Goal: Information Seeking & Learning: Learn about a topic

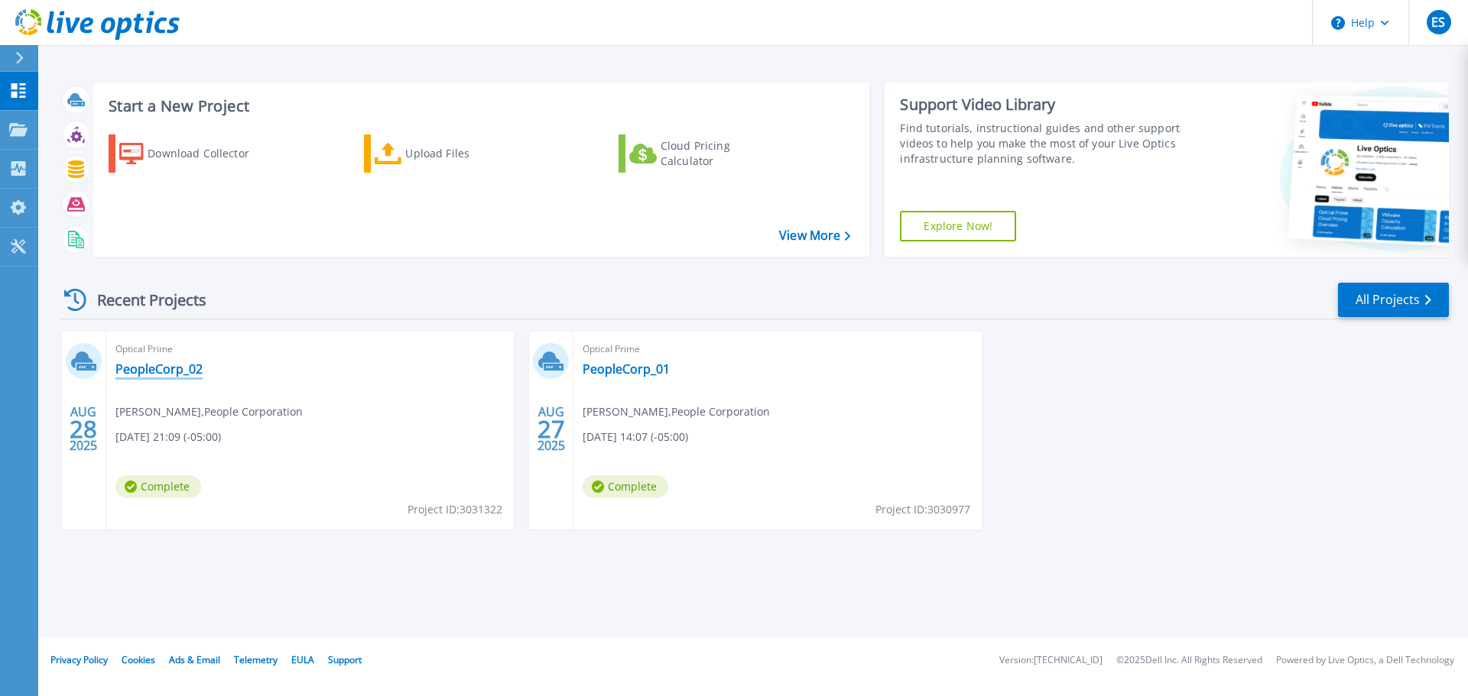
click at [138, 371] on link "PeopleCorp_02" at bounding box center [158, 369] width 87 height 15
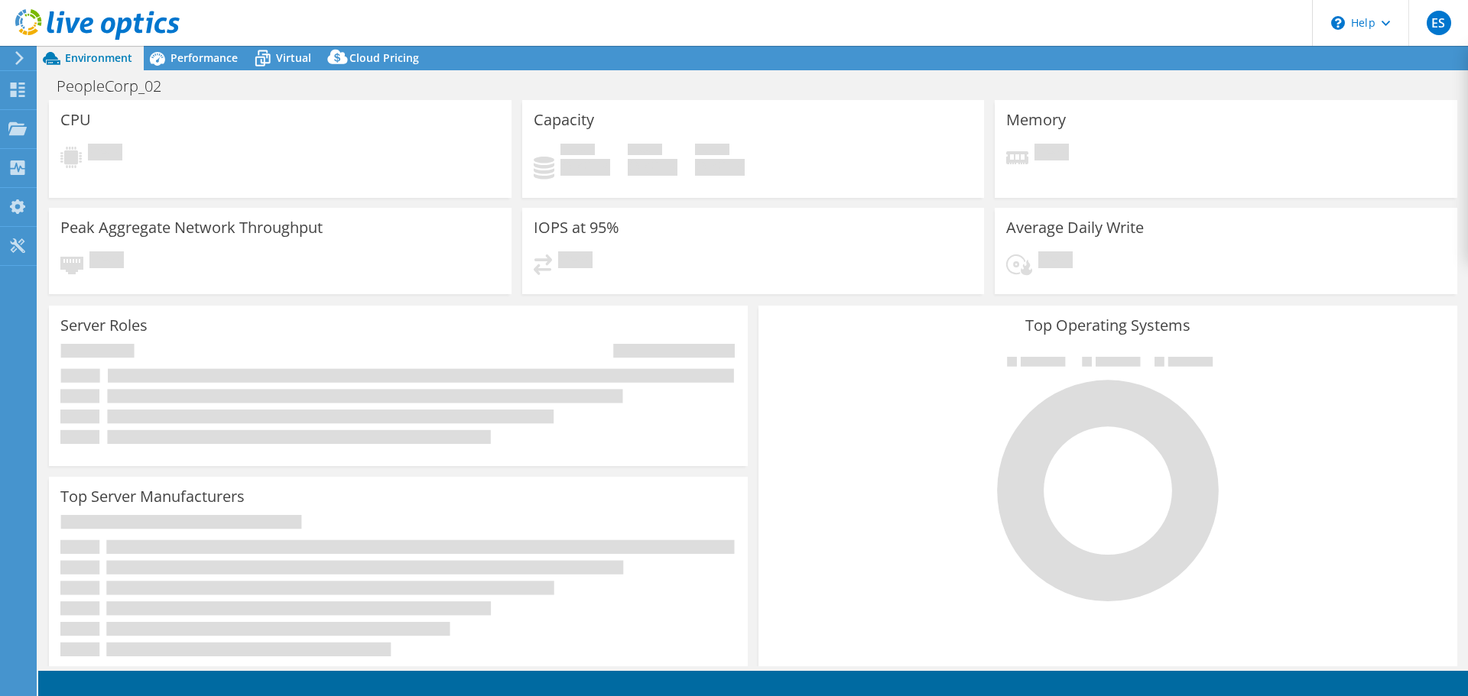
select select "USD"
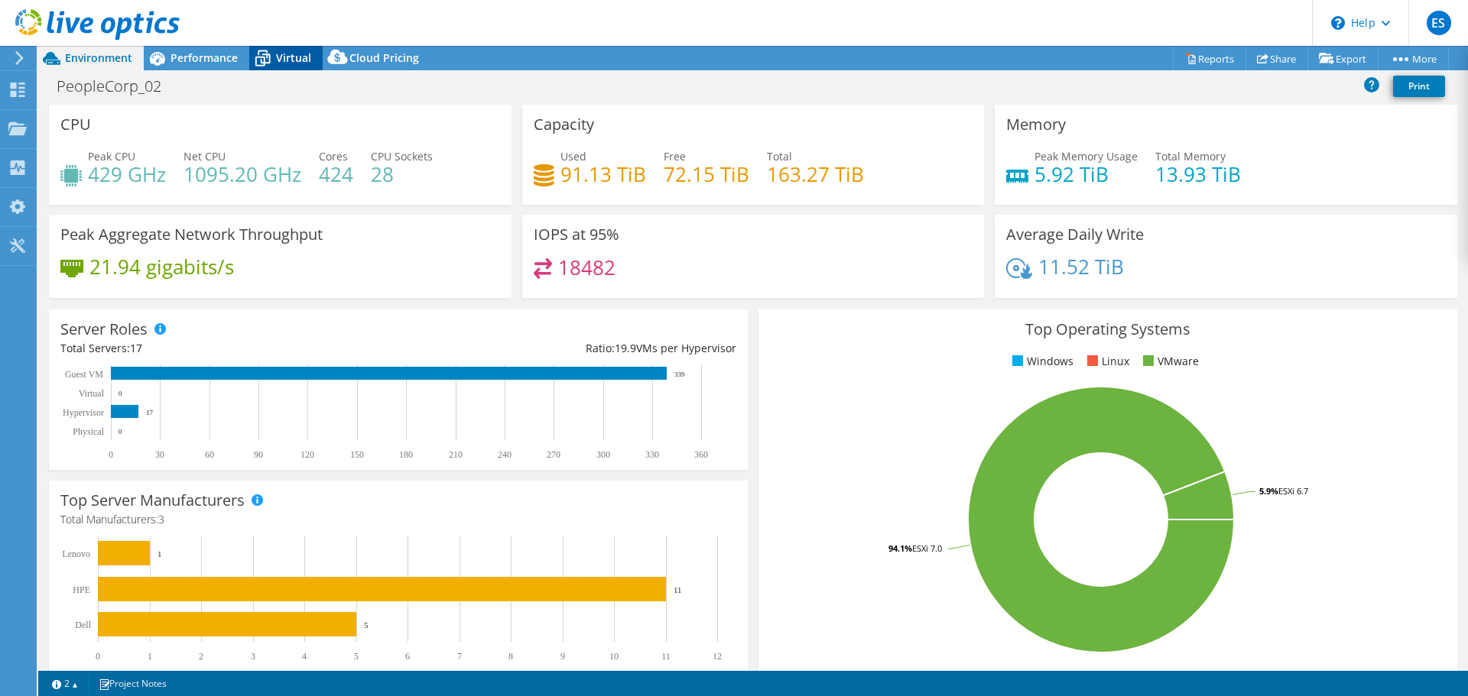
click at [284, 54] on span "Virtual" at bounding box center [293, 57] width 35 height 15
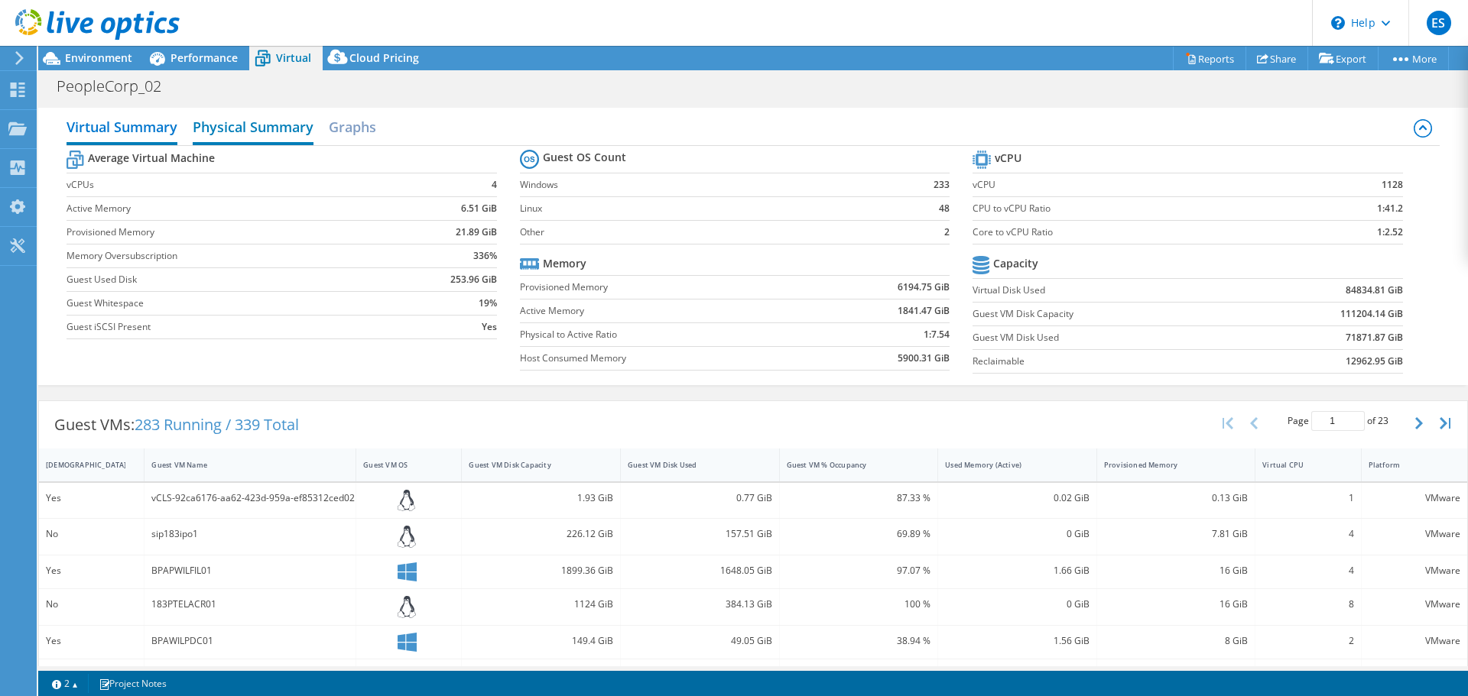
click at [249, 122] on h2 "Physical Summary" at bounding box center [253, 129] width 121 height 34
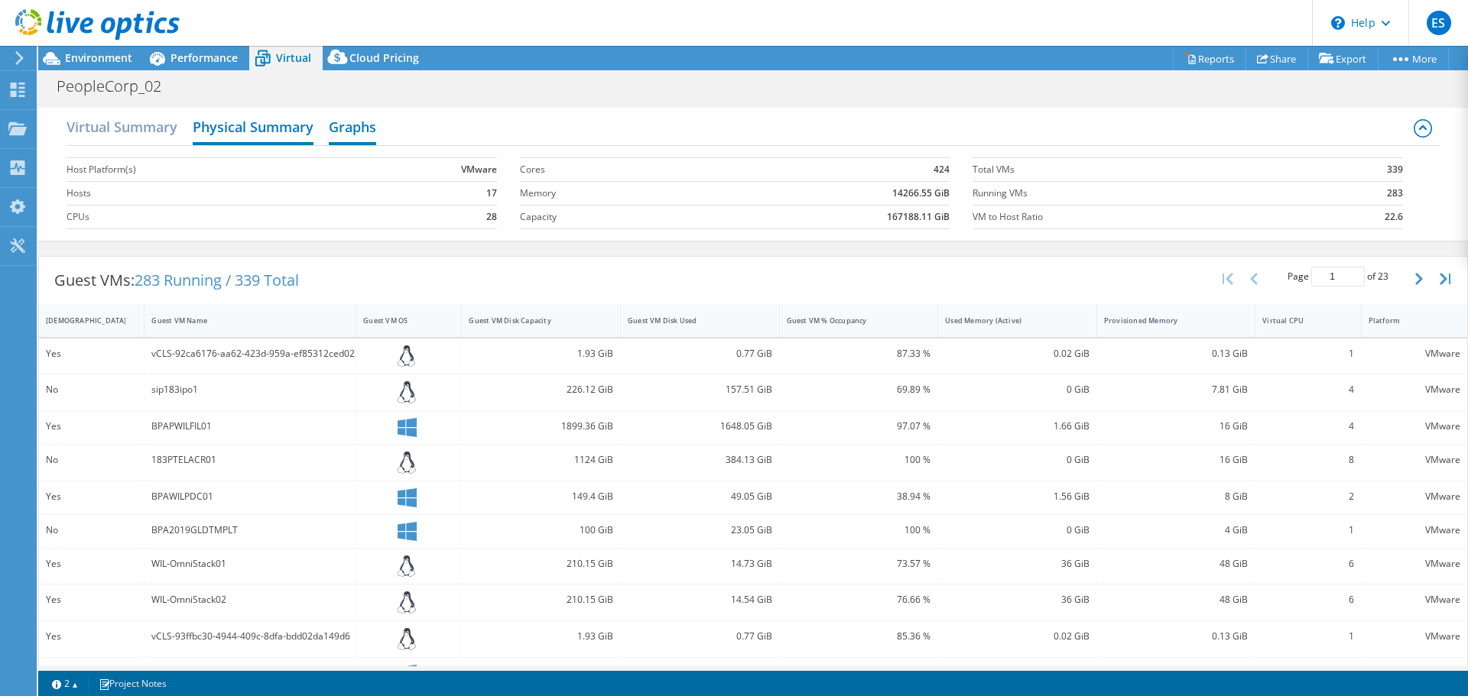
click at [371, 135] on h2 "Graphs" at bounding box center [352, 129] width 47 height 34
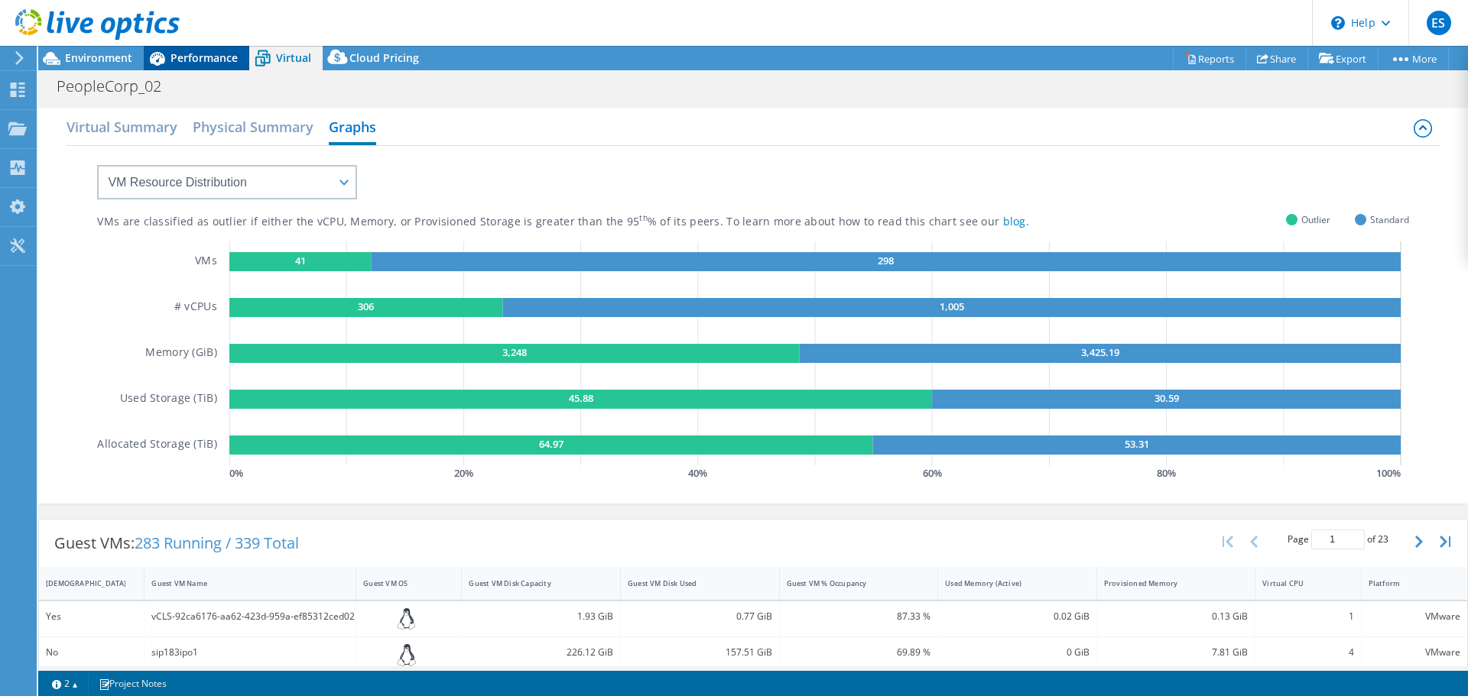
click at [209, 56] on span "Performance" at bounding box center [203, 57] width 67 height 15
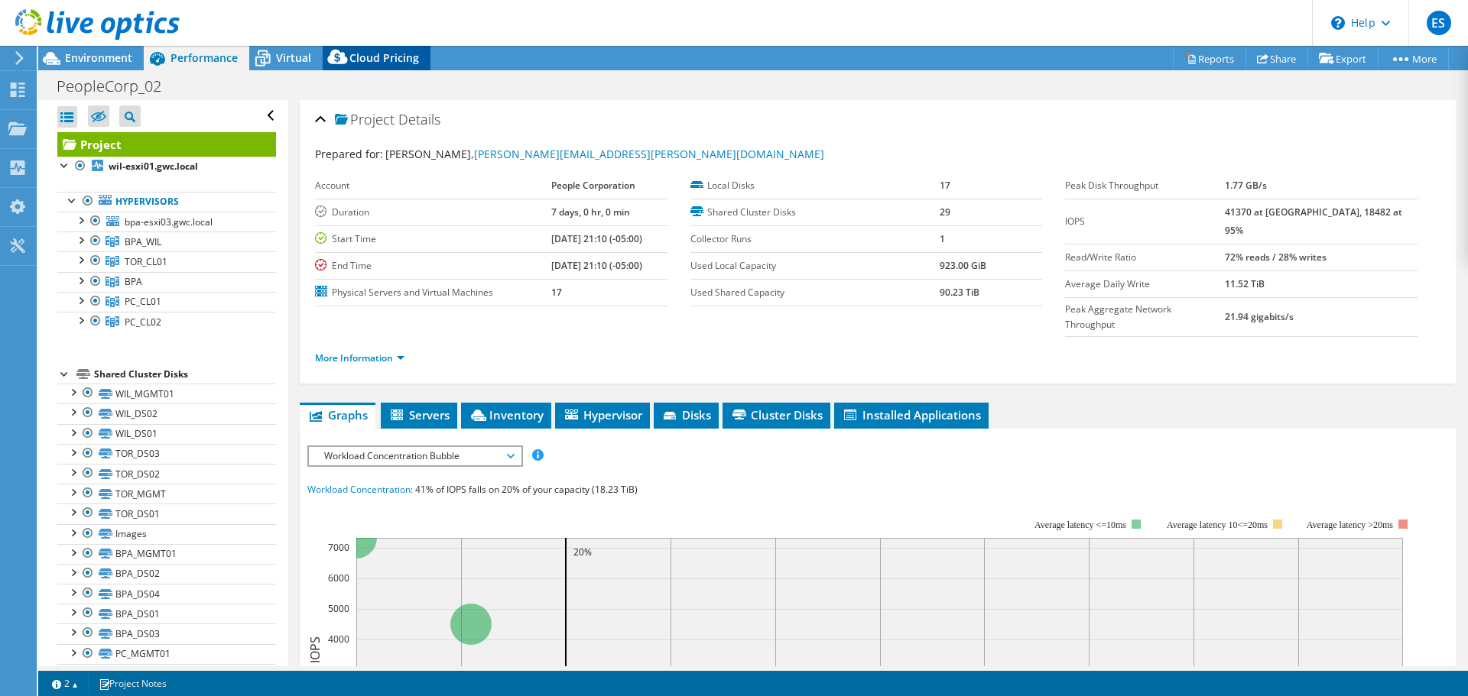
click at [403, 46] on div "Cloud Pricing" at bounding box center [377, 58] width 108 height 24
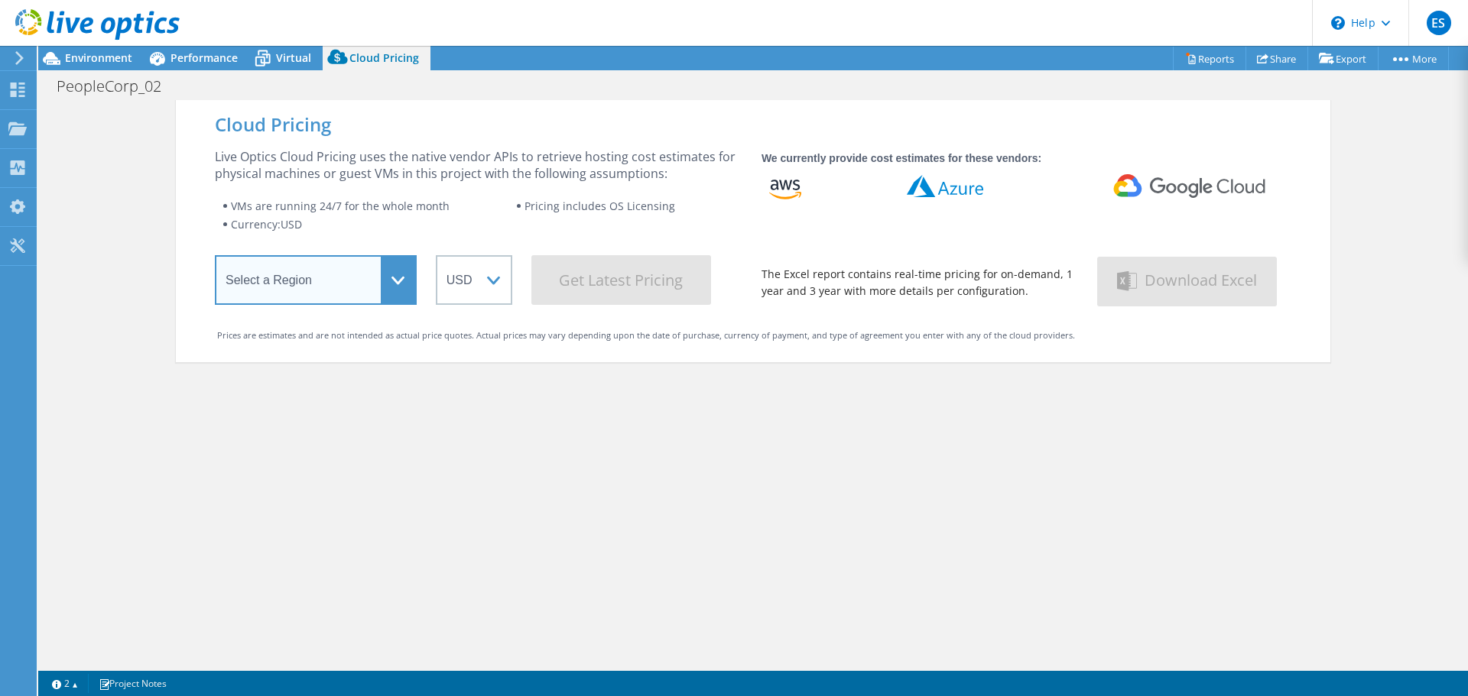
click at [392, 284] on select "Select a Region [GEOGRAPHIC_DATA] ([GEOGRAPHIC_DATA]) [GEOGRAPHIC_DATA] ([GEOGR…" at bounding box center [316, 280] width 202 height 50
select select "[GEOGRAPHIC_DATA]"
click at [215, 258] on select "Select a Region [GEOGRAPHIC_DATA] ([GEOGRAPHIC_DATA]) [GEOGRAPHIC_DATA] ([GEOGR…" at bounding box center [316, 280] width 202 height 50
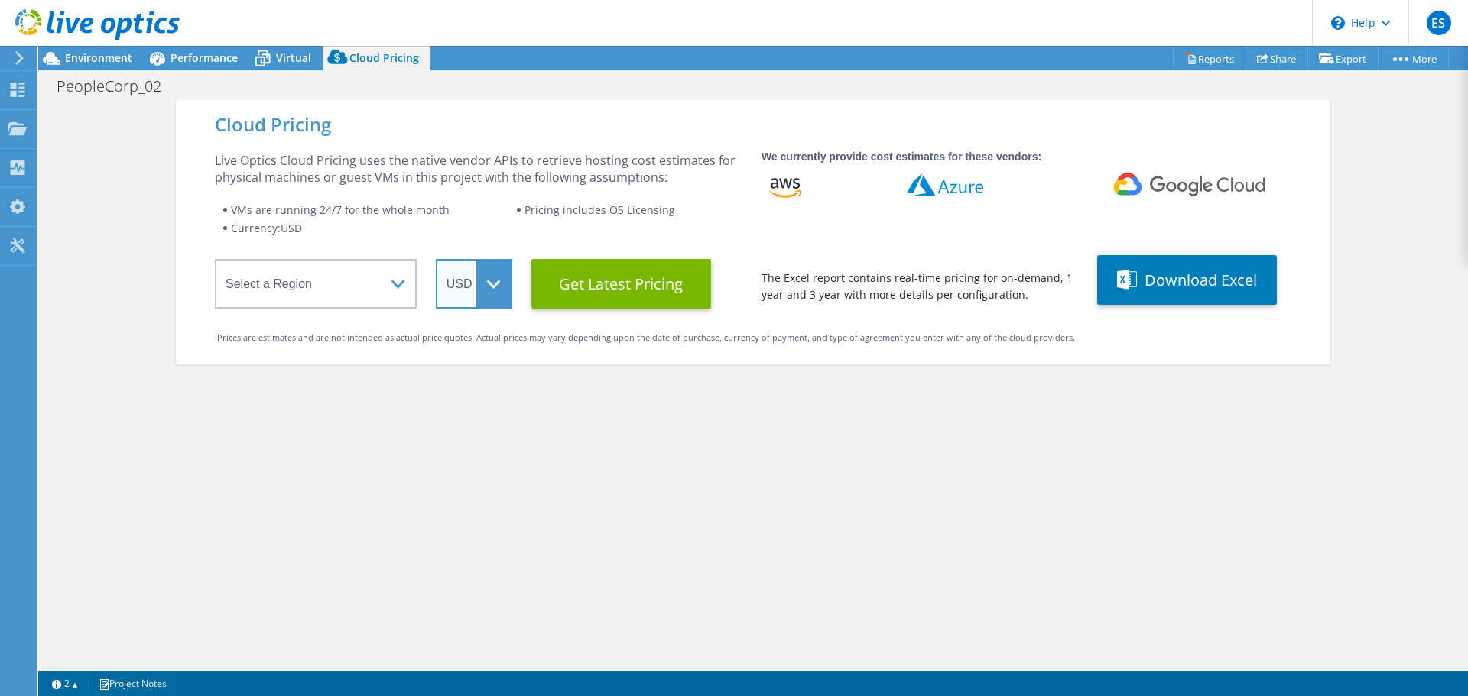
click at [476, 285] on select "ARS AUD BRL CAD CHF CLP CNY DKK EUR GBP HKD HUF INR JPY MXN MYR NOK NZD PEN SEK…" at bounding box center [474, 284] width 76 height 50
click at [436, 259] on select "ARS AUD BRL CAD CHF CLP CNY DKK EUR GBP HKD HUF INR JPY MXN MYR NOK NZD PEN SEK…" at bounding box center [474, 284] width 76 height 50
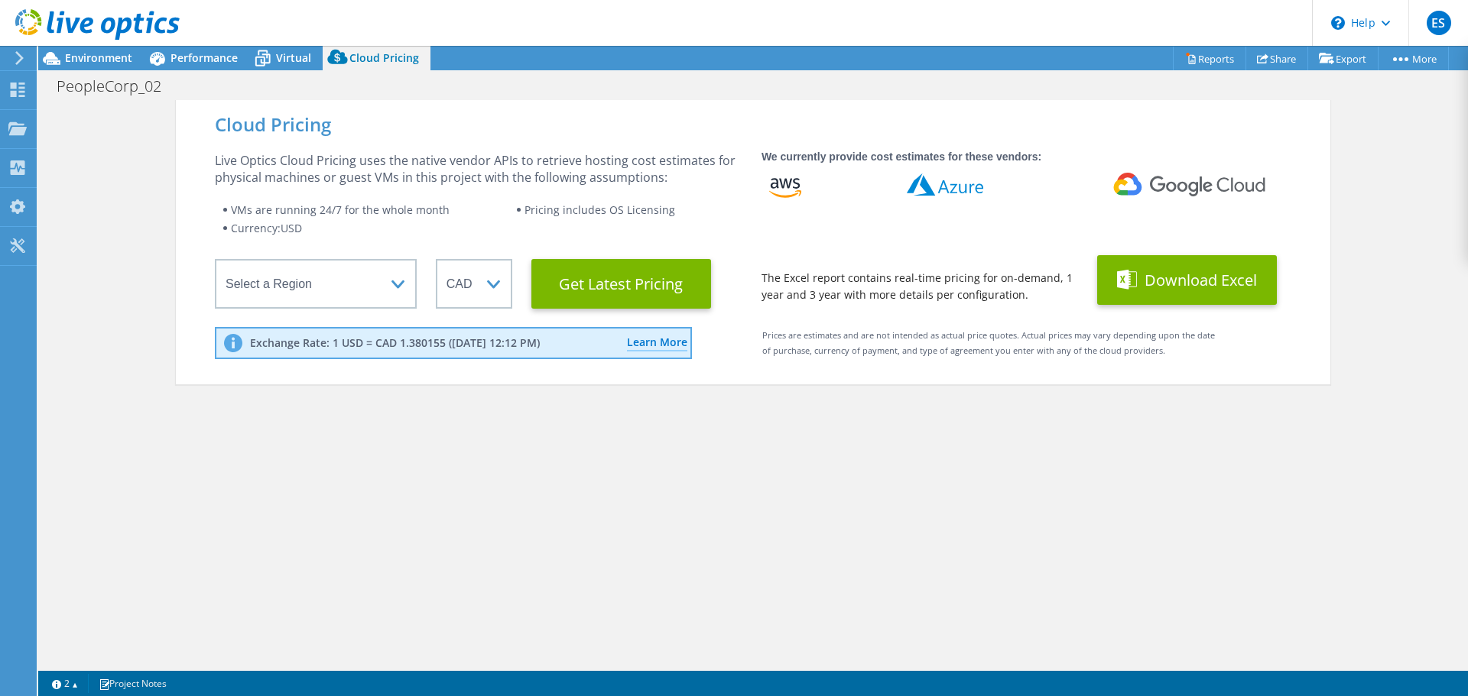
click at [1192, 282] on button "Download Excel" at bounding box center [1187, 280] width 180 height 50
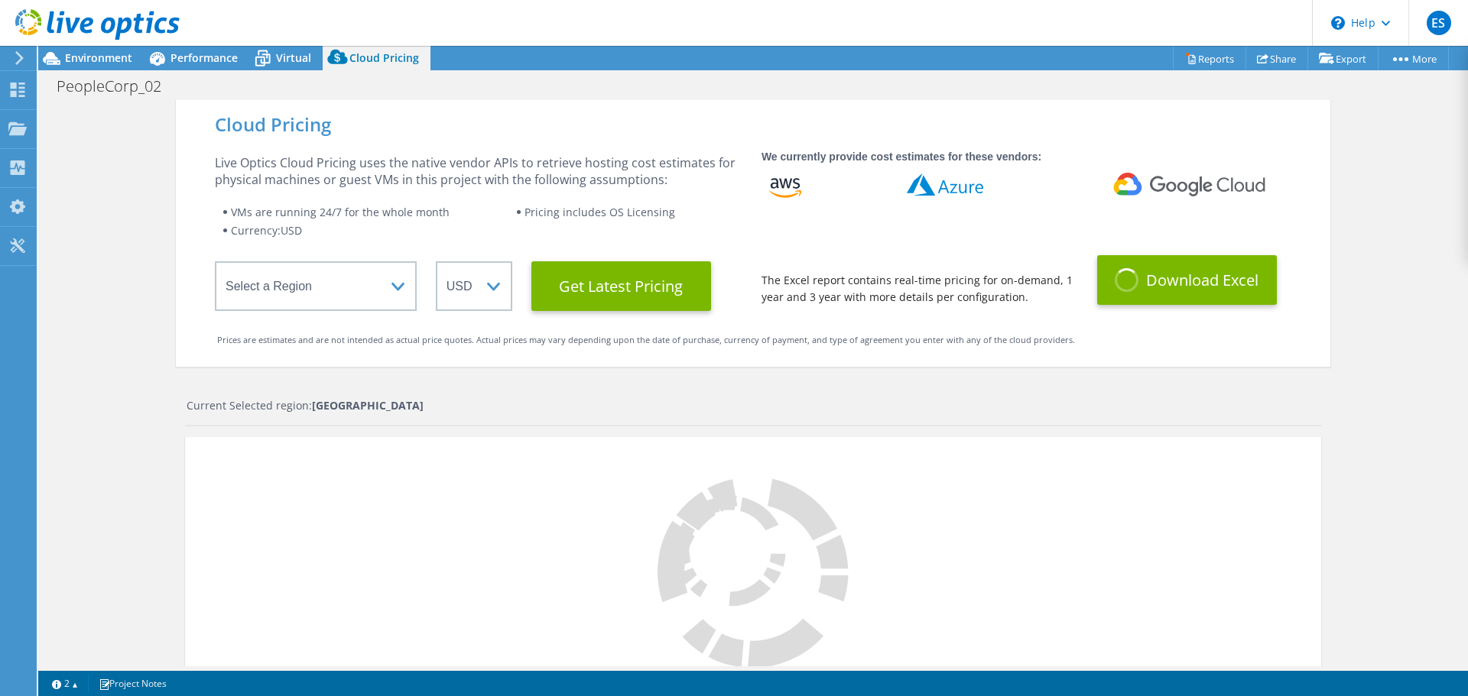
select select "CAD"
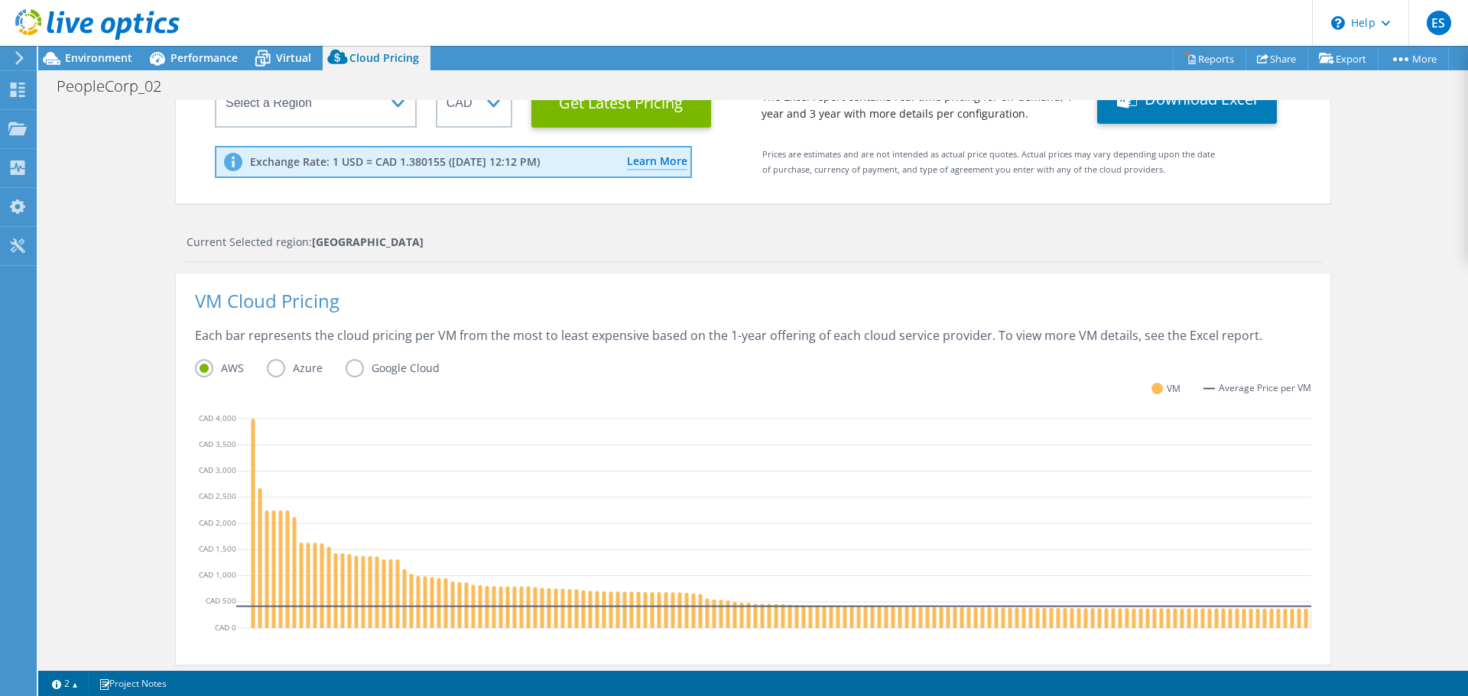
scroll to position [180, 0]
click at [270, 365] on label "Azure" at bounding box center [306, 369] width 79 height 18
click at [0, 0] on input "Azure" at bounding box center [0, 0] width 0 height 0
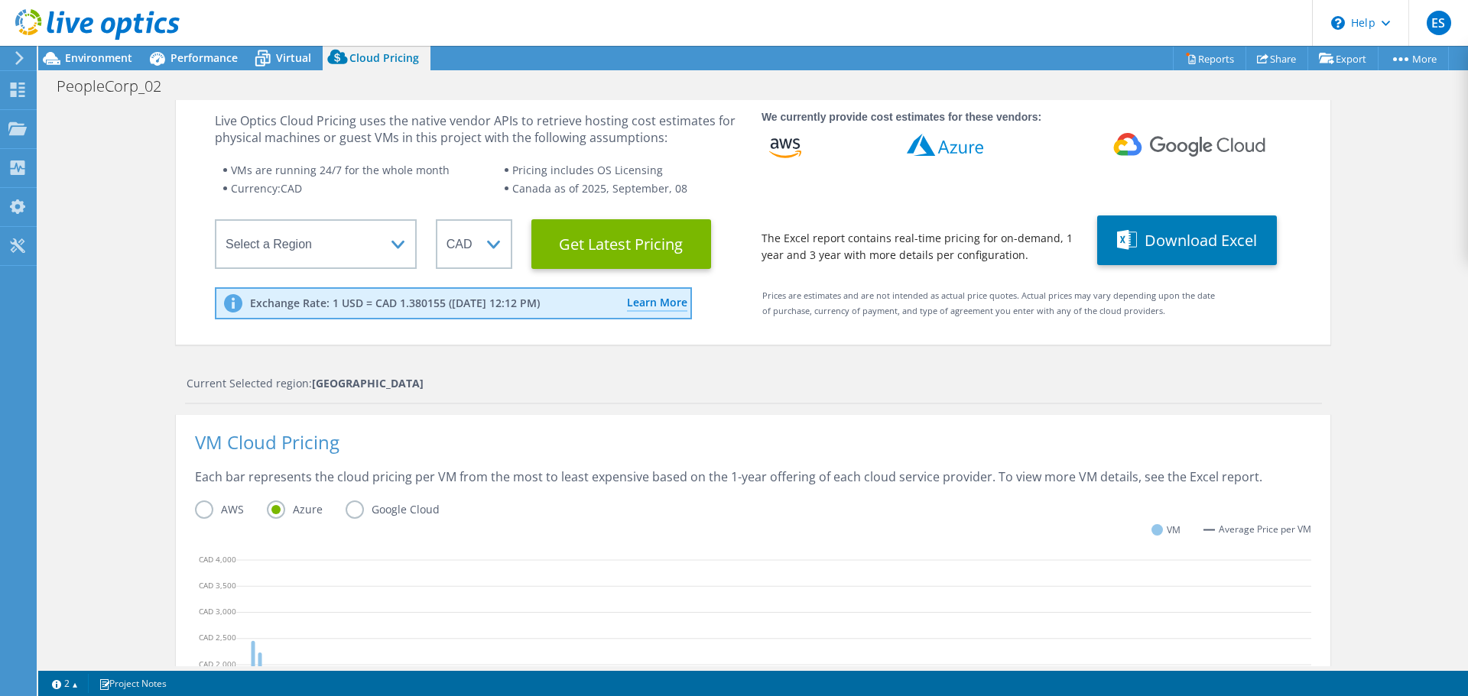
scroll to position [0, 0]
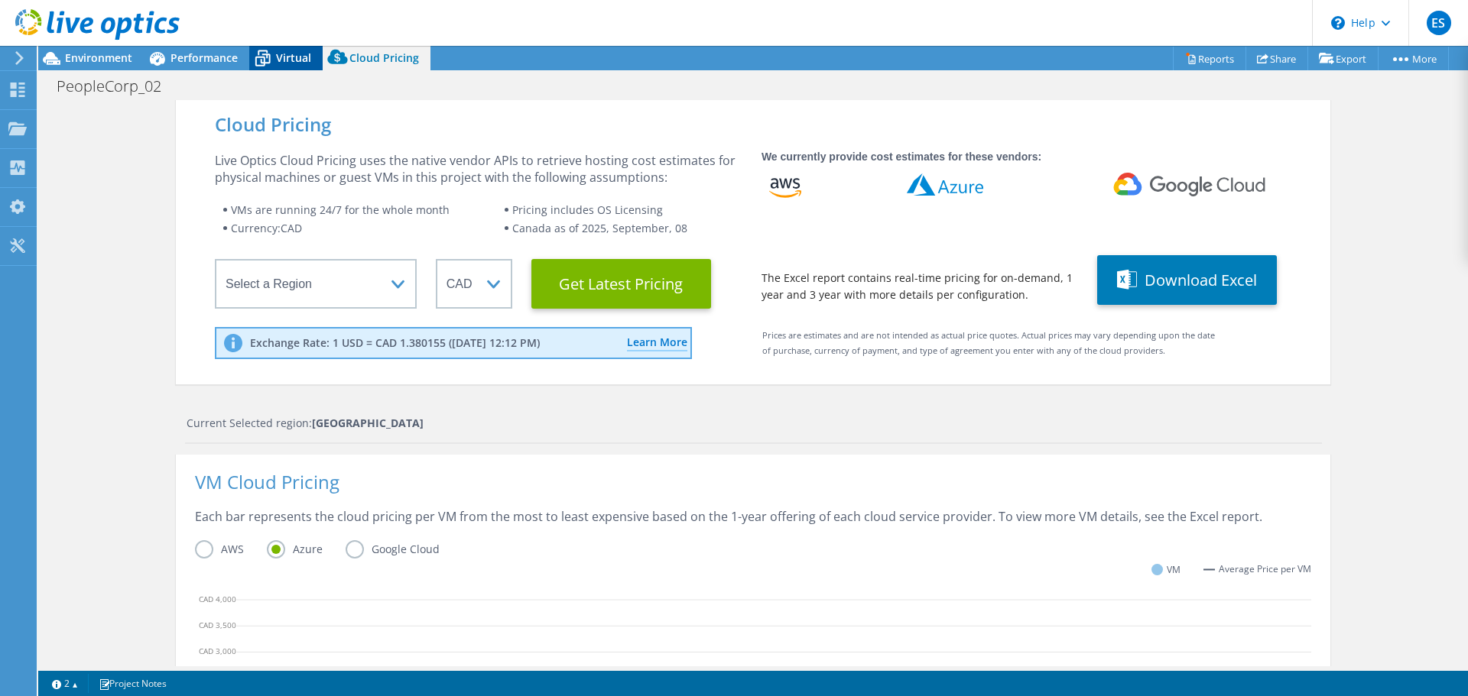
click at [283, 52] on span "Virtual" at bounding box center [293, 57] width 35 height 15
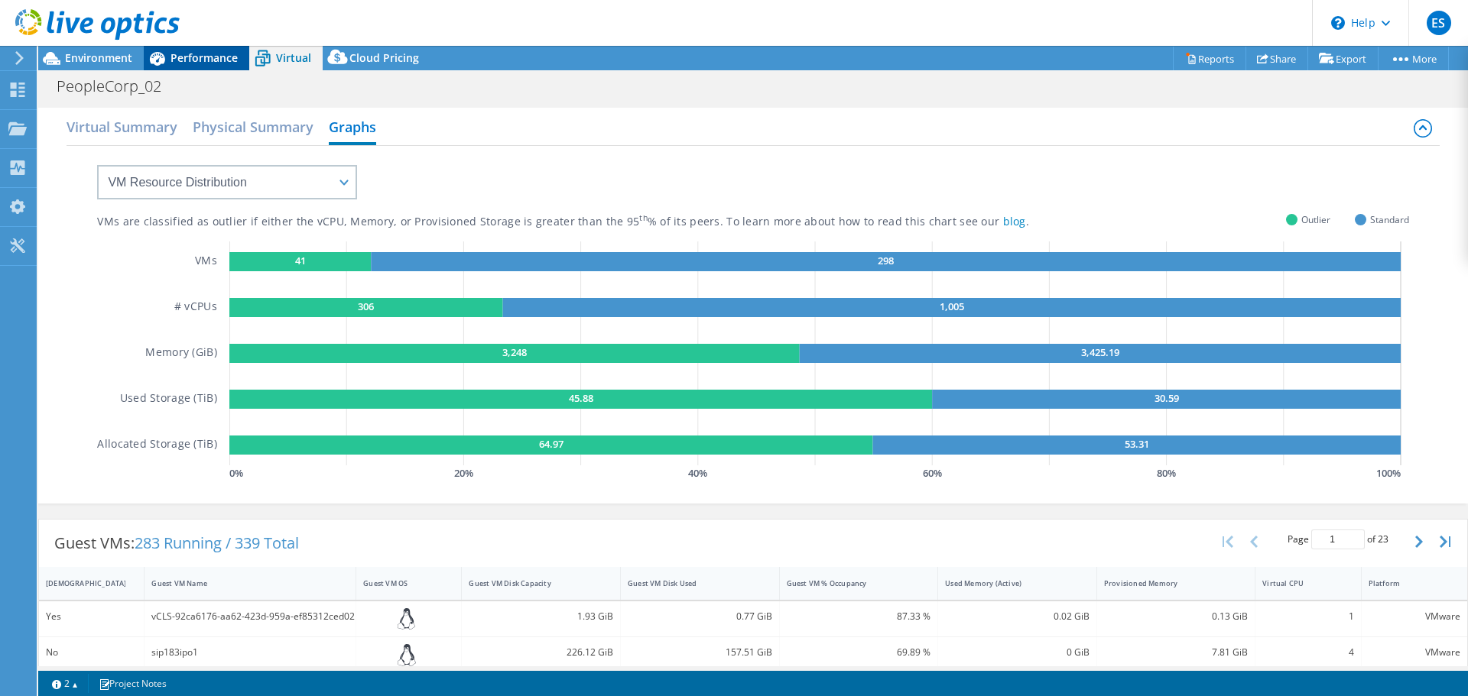
click at [204, 57] on span "Performance" at bounding box center [203, 57] width 67 height 15
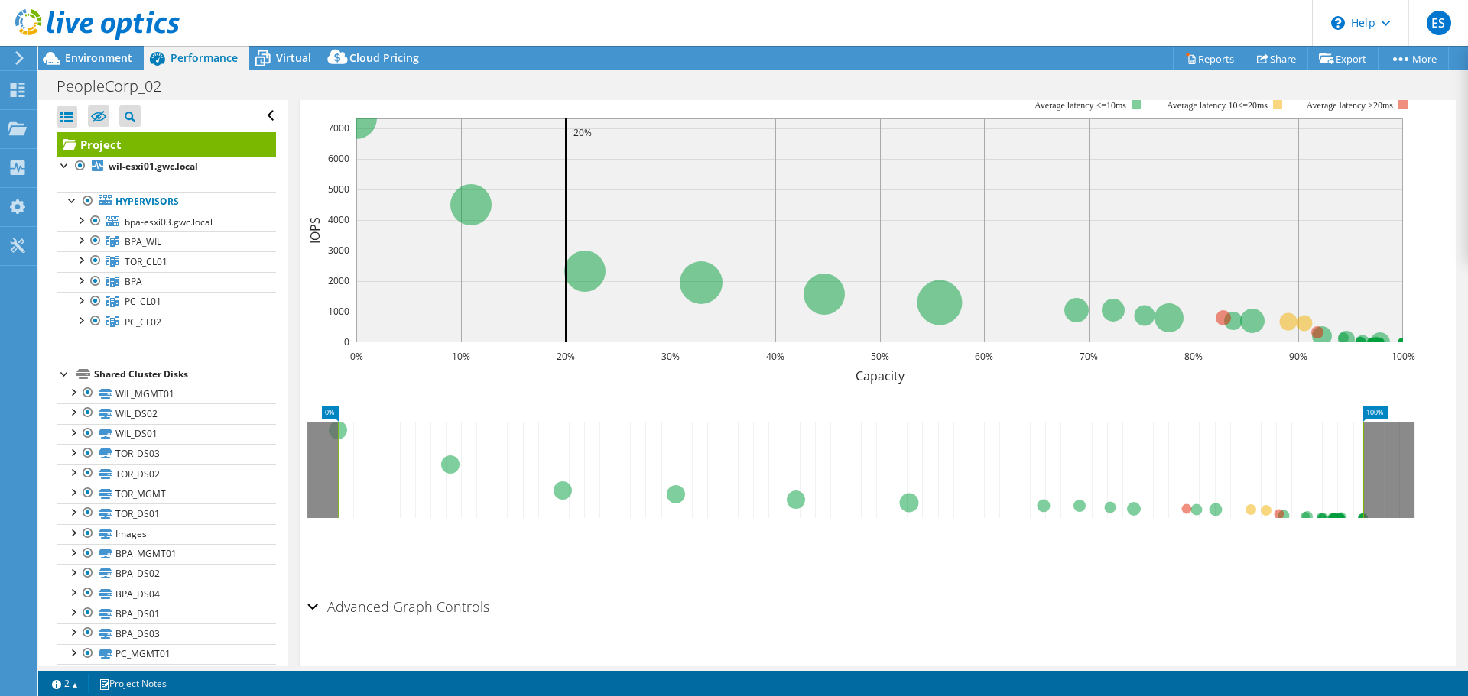
click at [111, 378] on div "Shared Cluster Disks" at bounding box center [185, 374] width 182 height 18
click at [127, 222] on span "bpa-esxi03.gwc.local" at bounding box center [169, 222] width 88 height 13
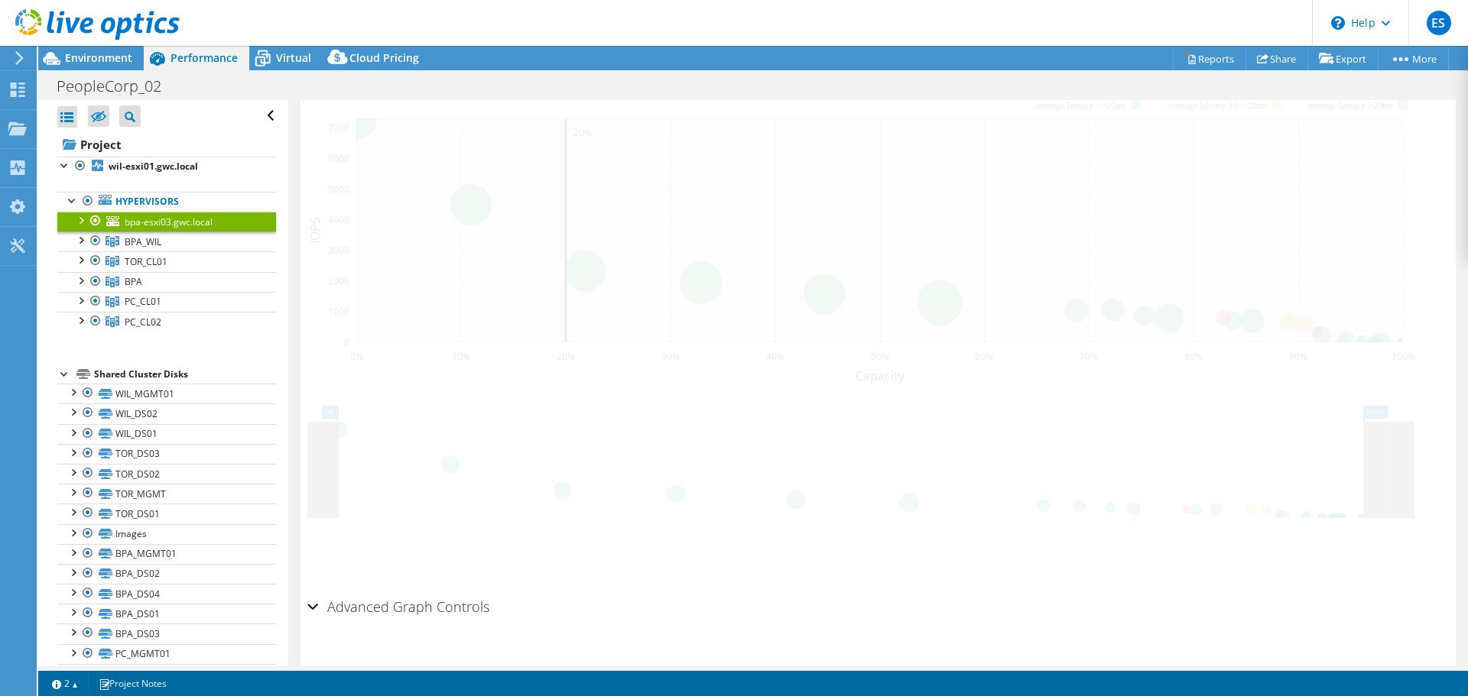
scroll to position [345, 0]
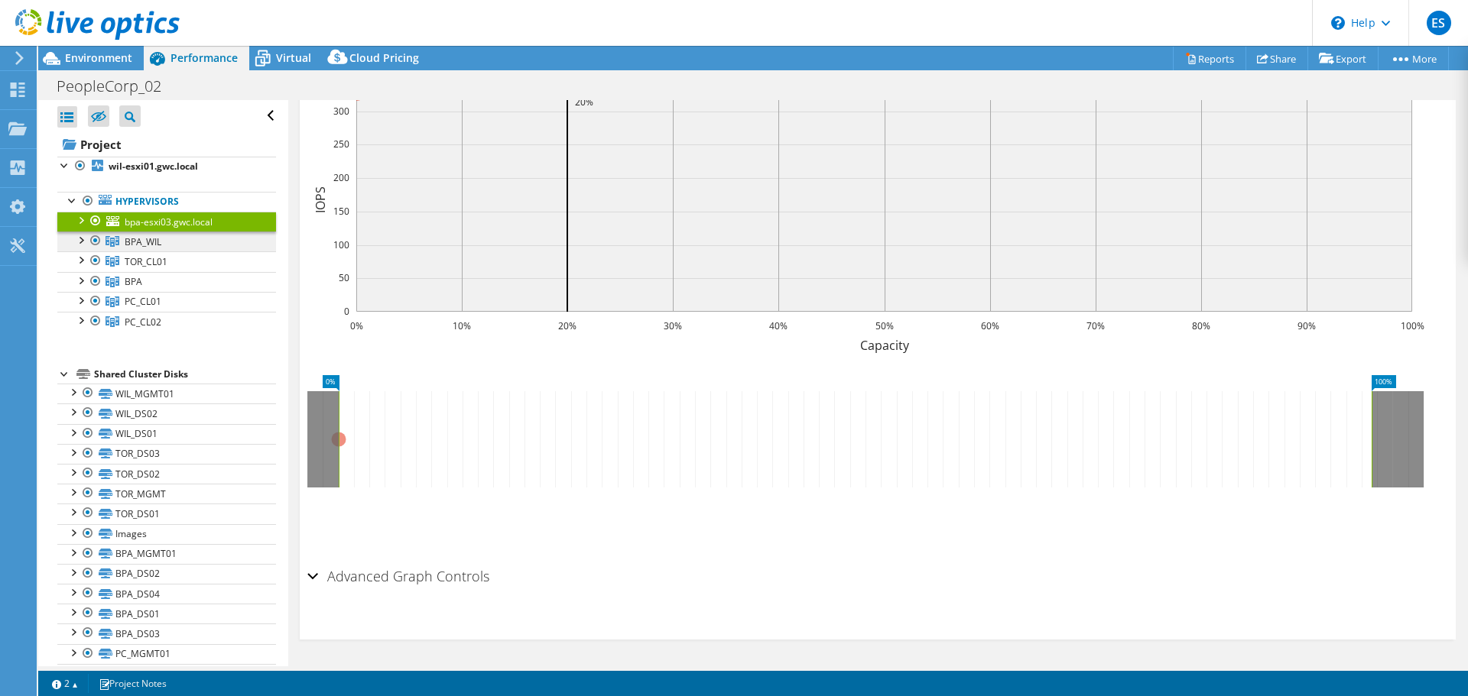
click at [129, 248] on link "BPA_WIL" at bounding box center [166, 242] width 219 height 20
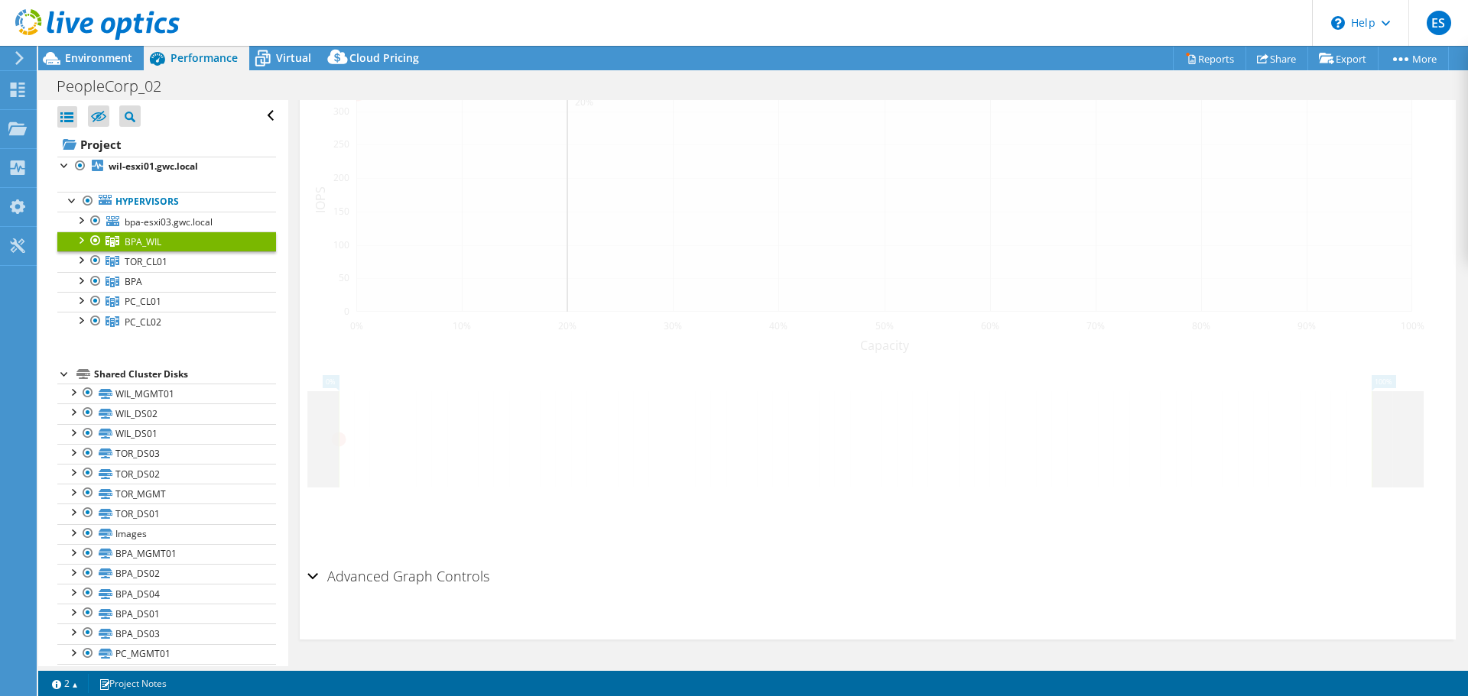
scroll to position [334, 0]
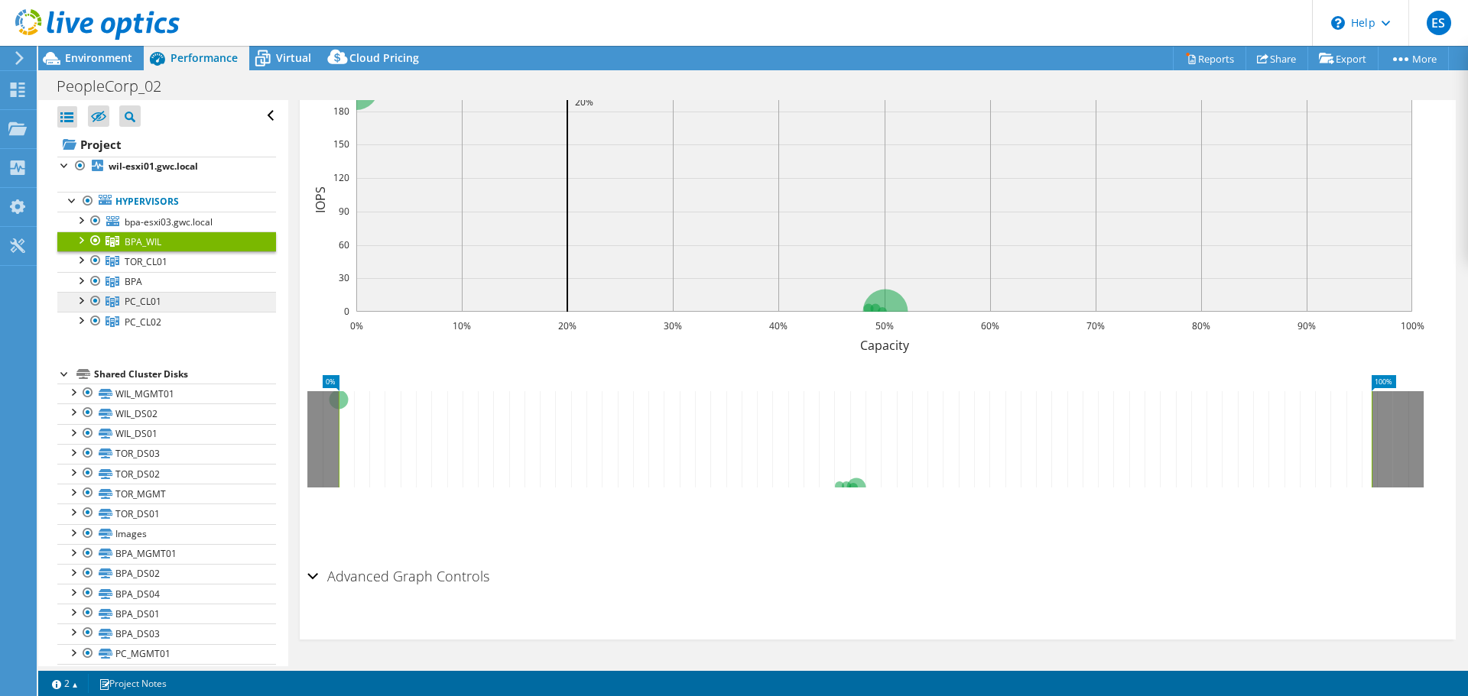
click at [140, 299] on span "PC_CL01" at bounding box center [143, 301] width 37 height 13
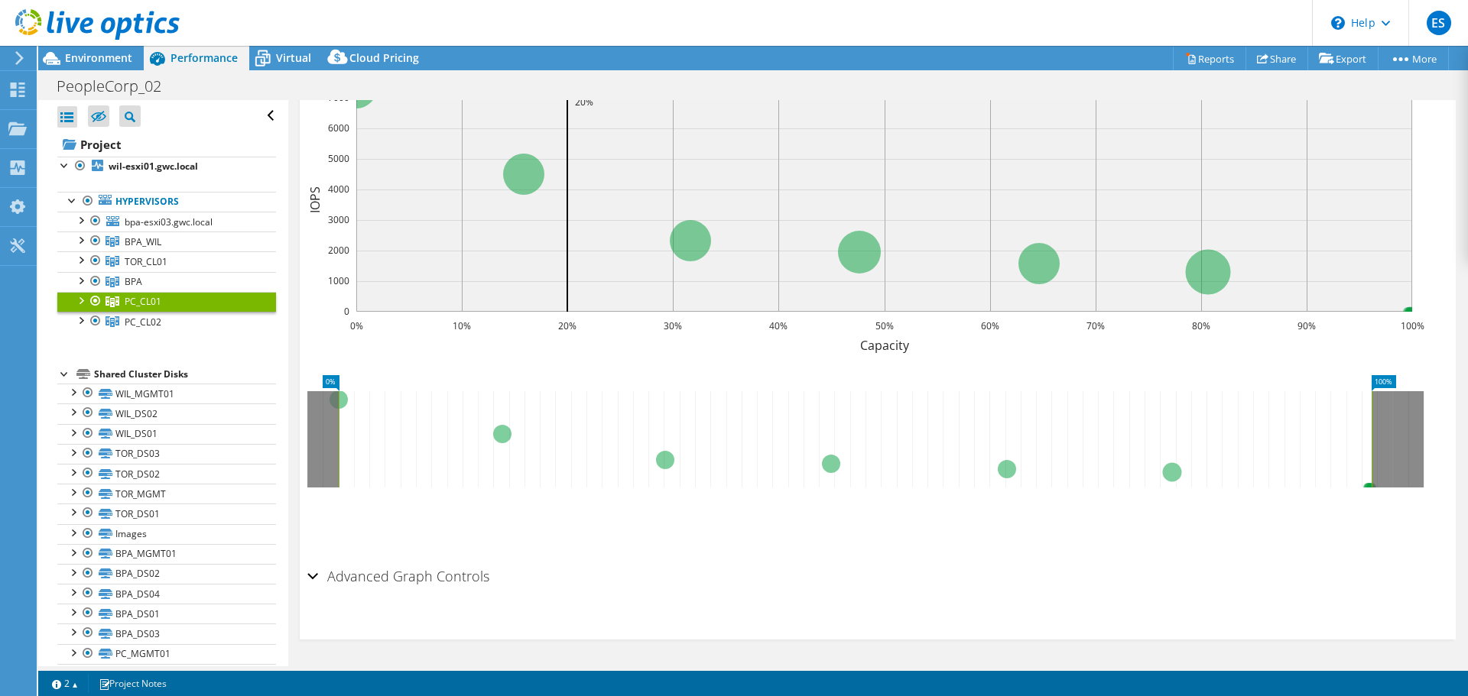
click at [412, 561] on h2 "Advanced Graph Controls" at bounding box center [398, 576] width 182 height 31
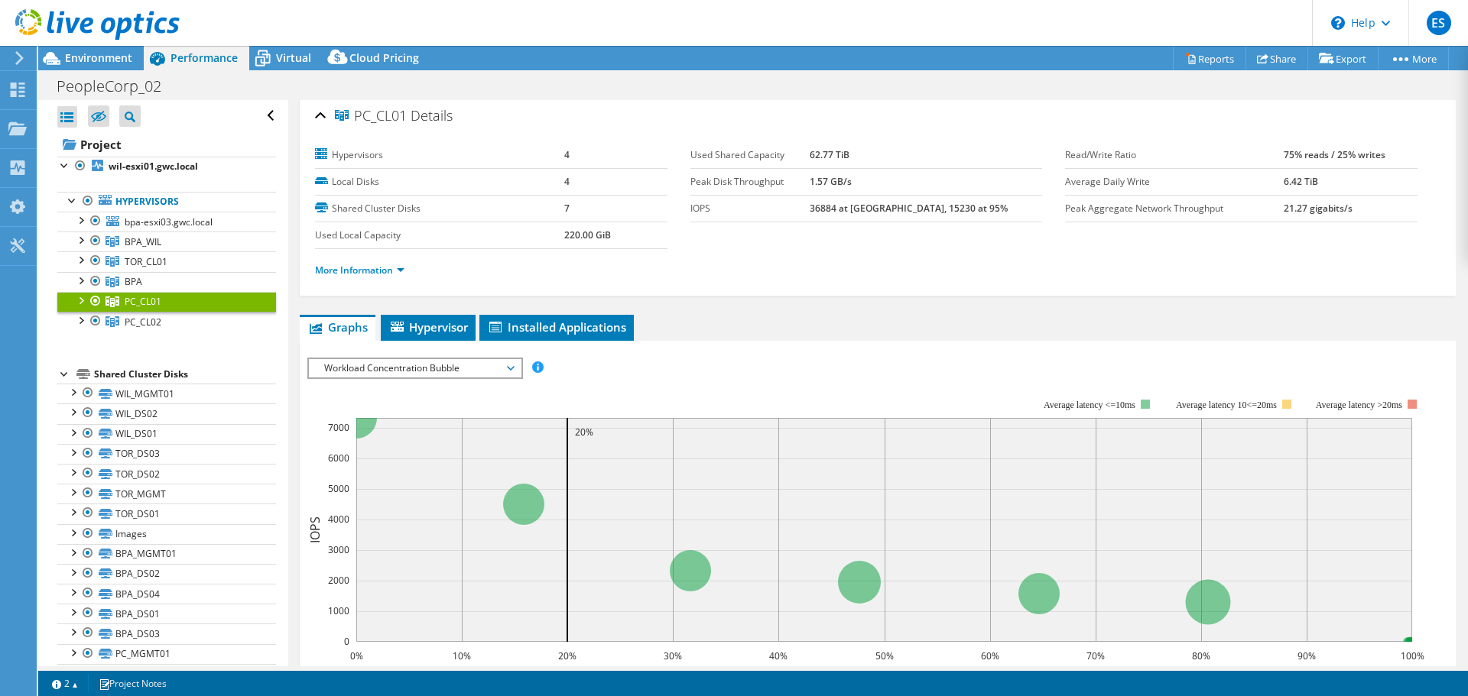
scroll to position [0, 0]
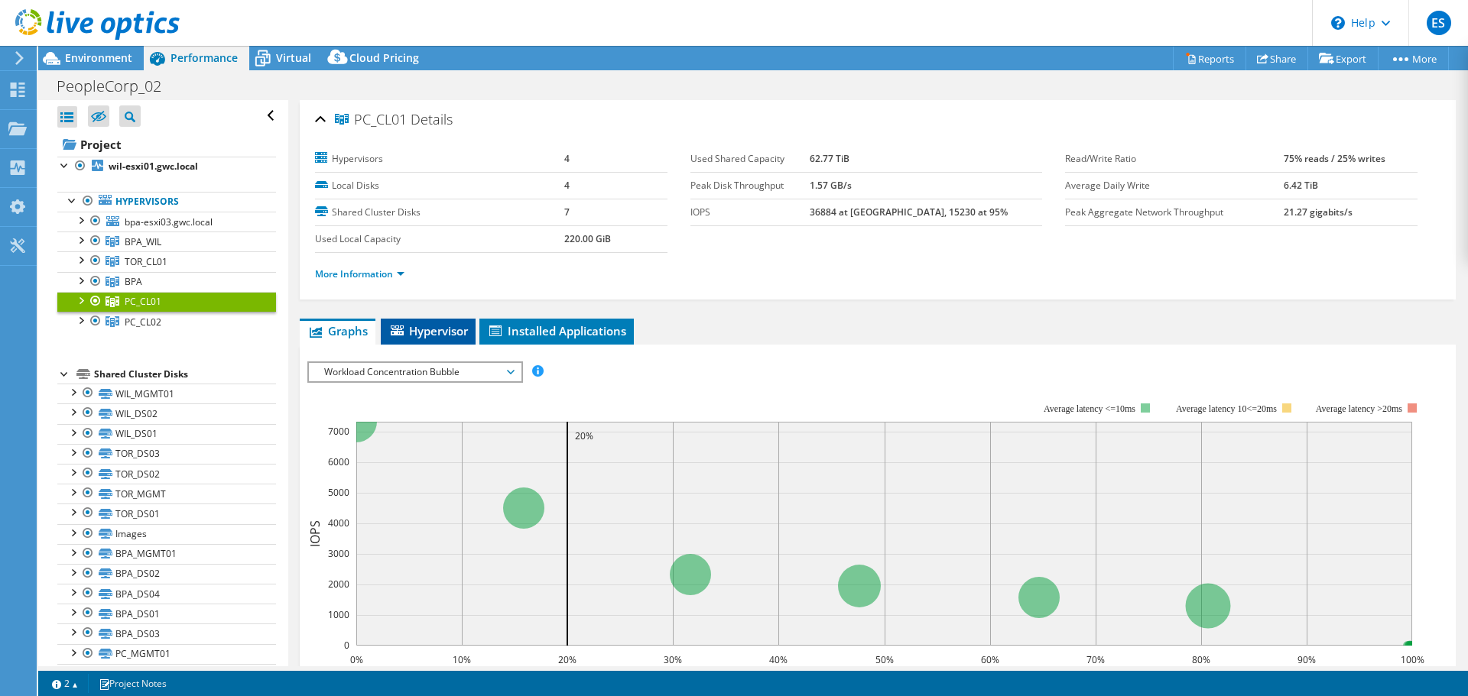
click at [446, 333] on span "Hypervisor" at bounding box center [428, 330] width 80 height 15
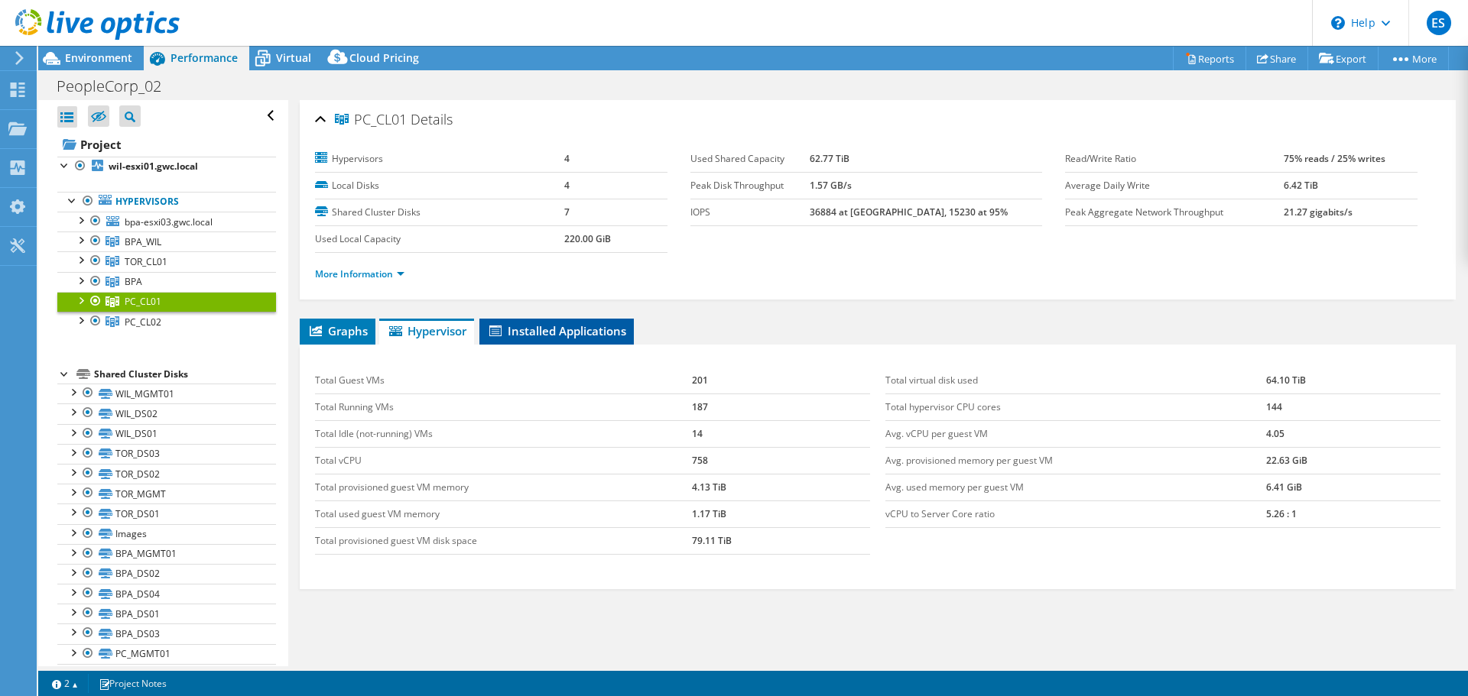
click at [545, 334] on span "Installed Applications" at bounding box center [556, 330] width 139 height 15
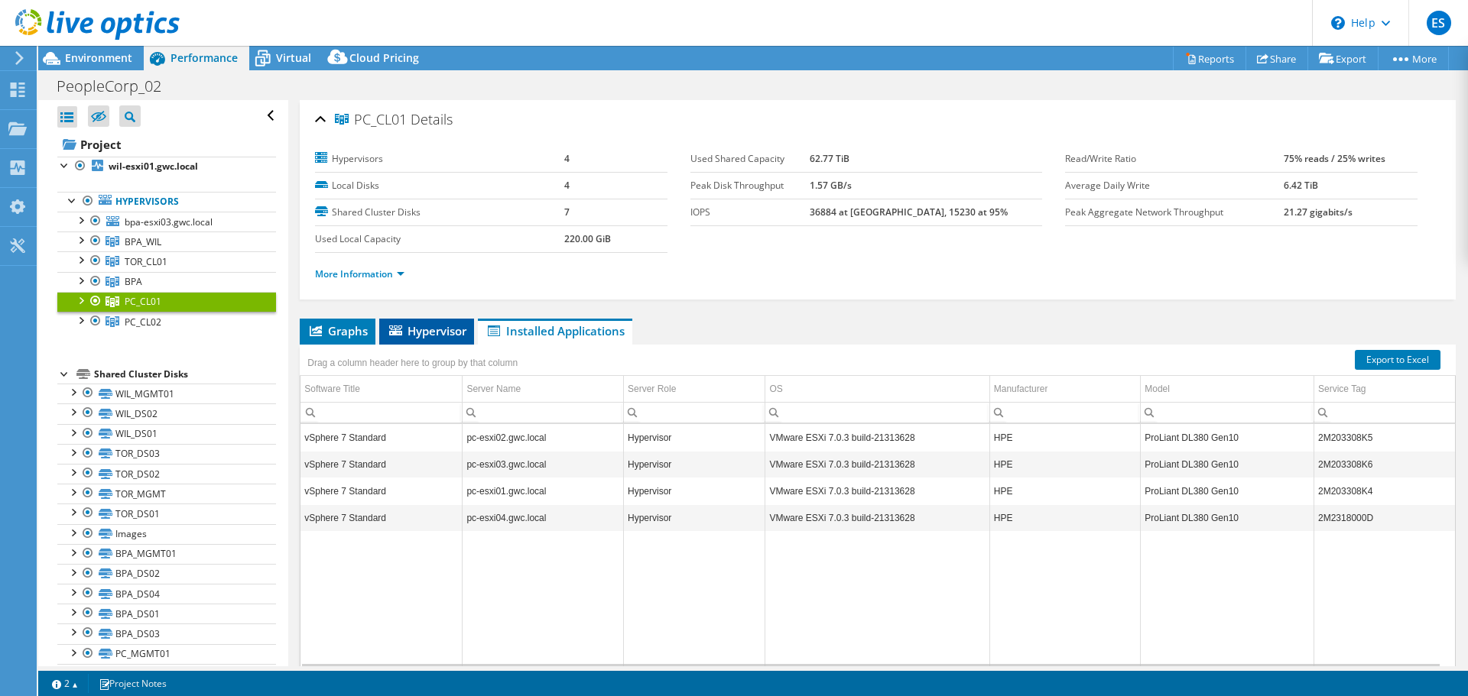
click at [422, 327] on span "Hypervisor" at bounding box center [427, 330] width 80 height 15
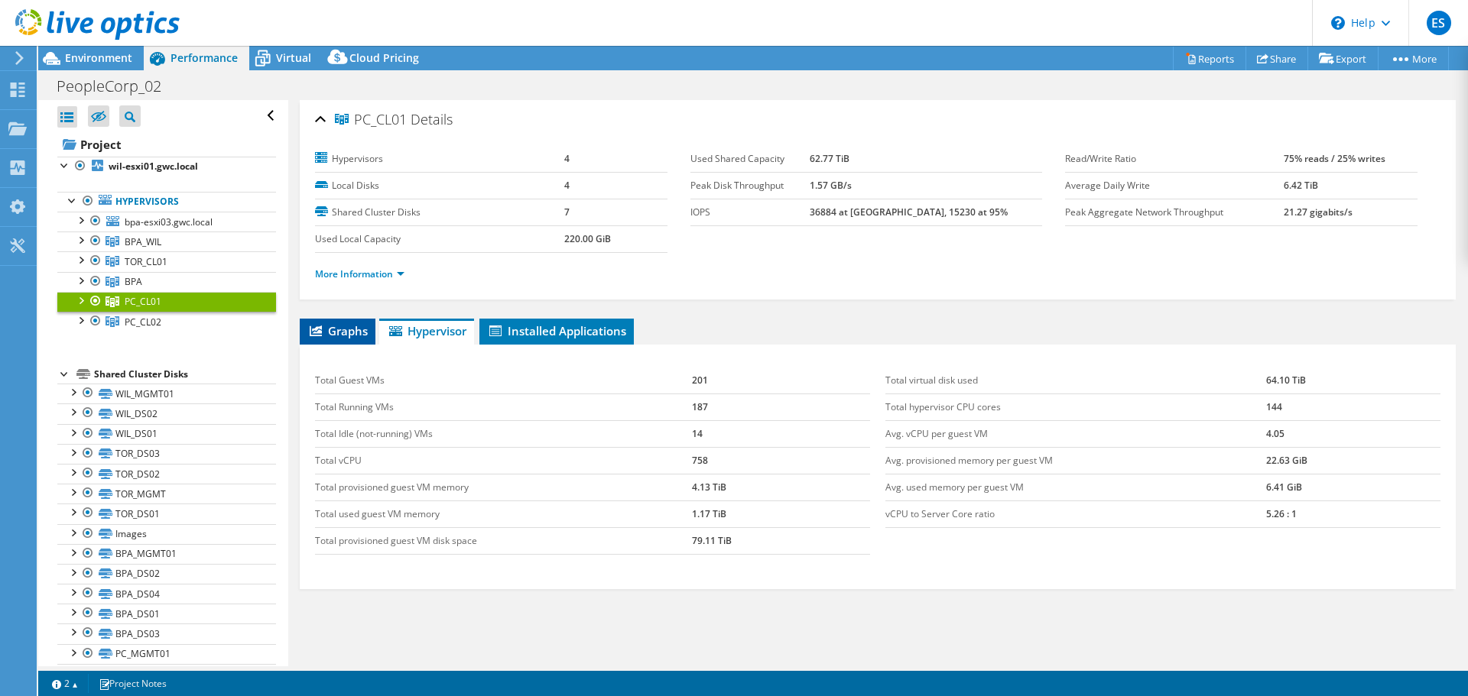
click at [320, 338] on span "Graphs" at bounding box center [337, 330] width 60 height 15
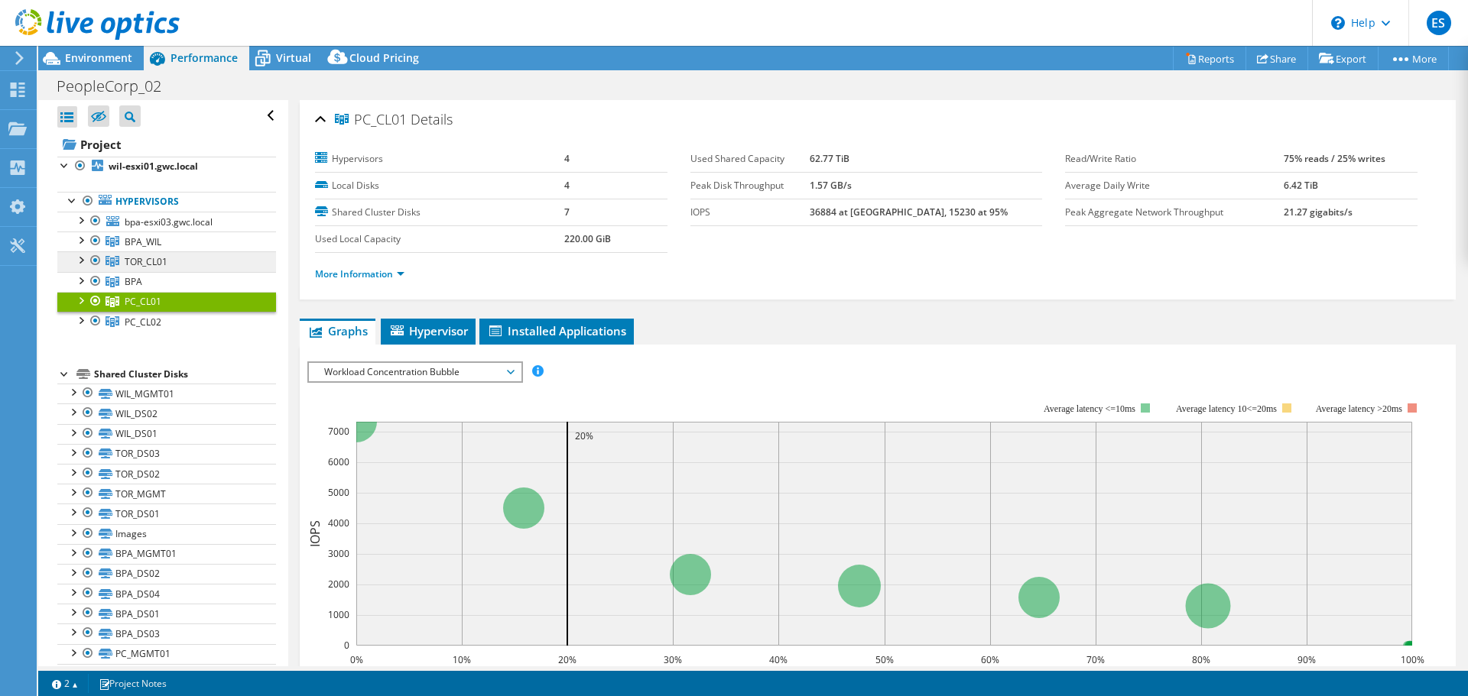
click at [135, 263] on span "TOR_CL01" at bounding box center [146, 261] width 43 height 13
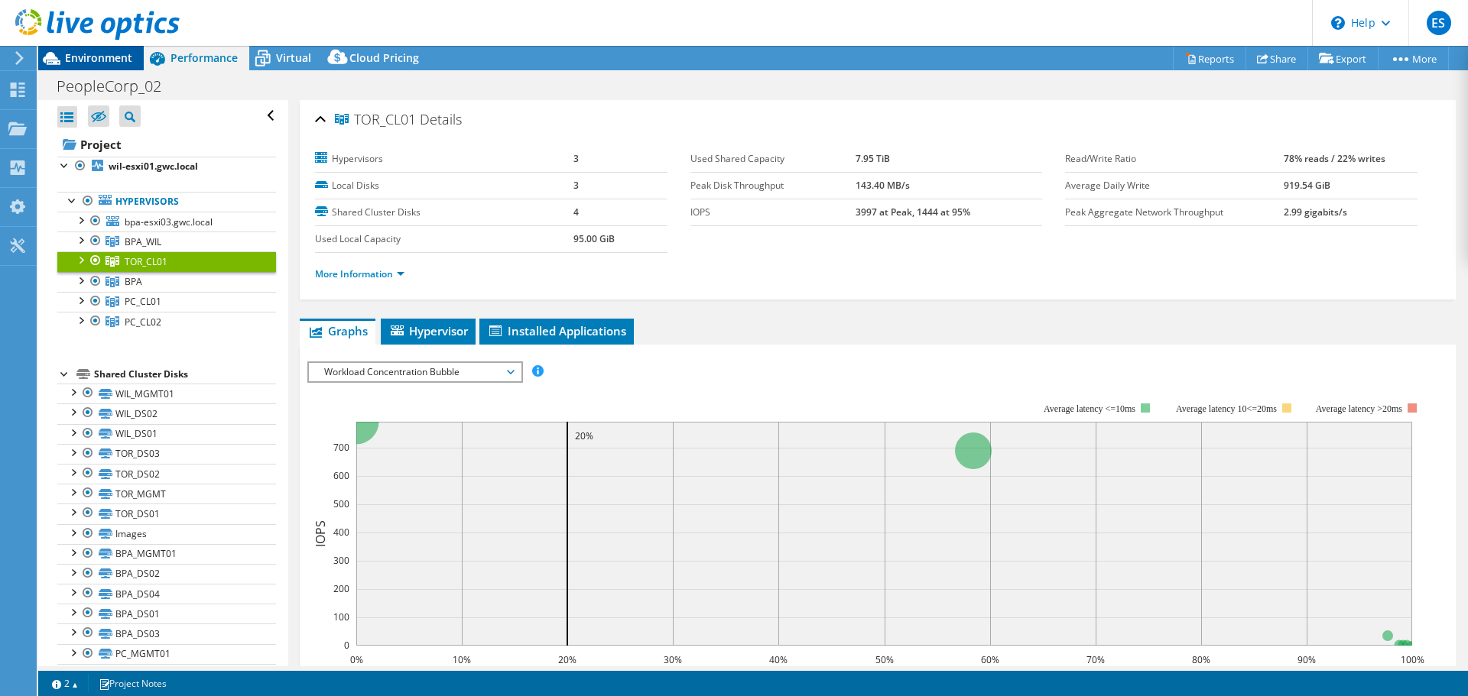
click at [95, 61] on span "Environment" at bounding box center [98, 57] width 67 height 15
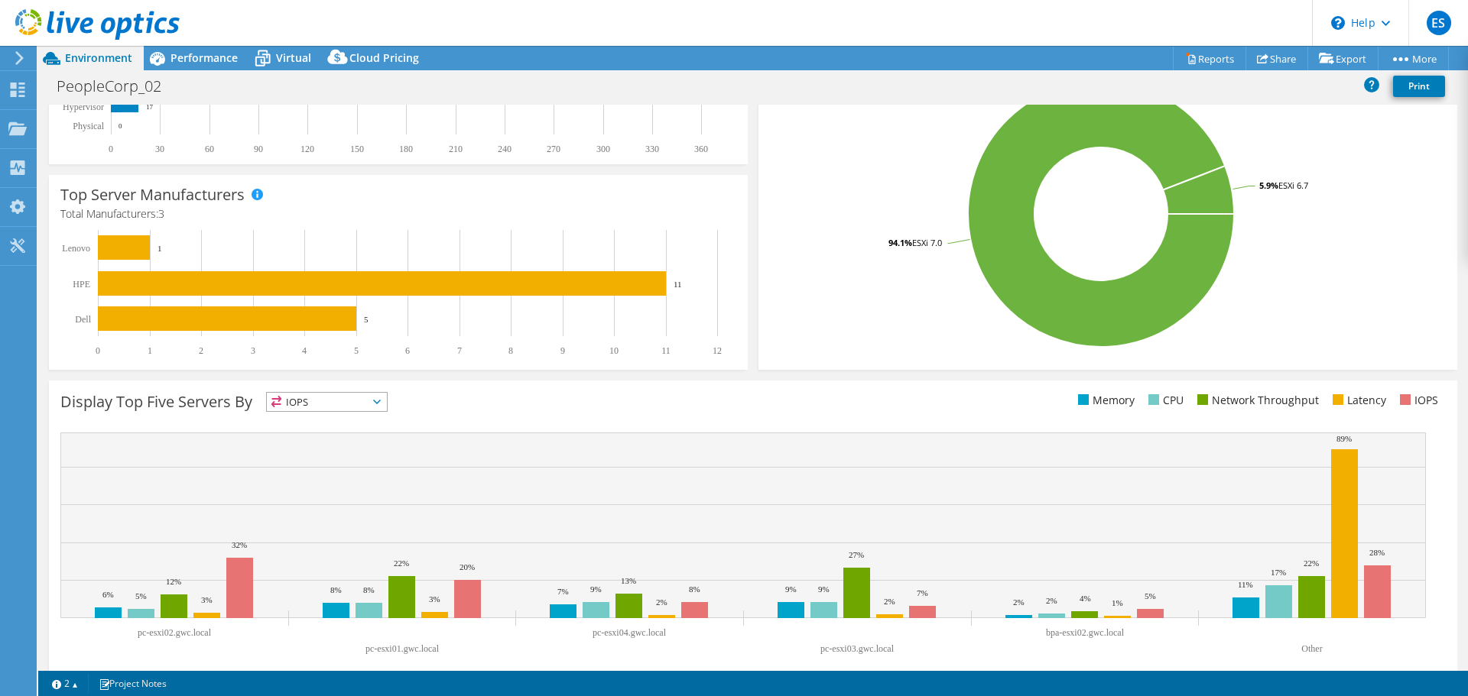
scroll to position [324, 0]
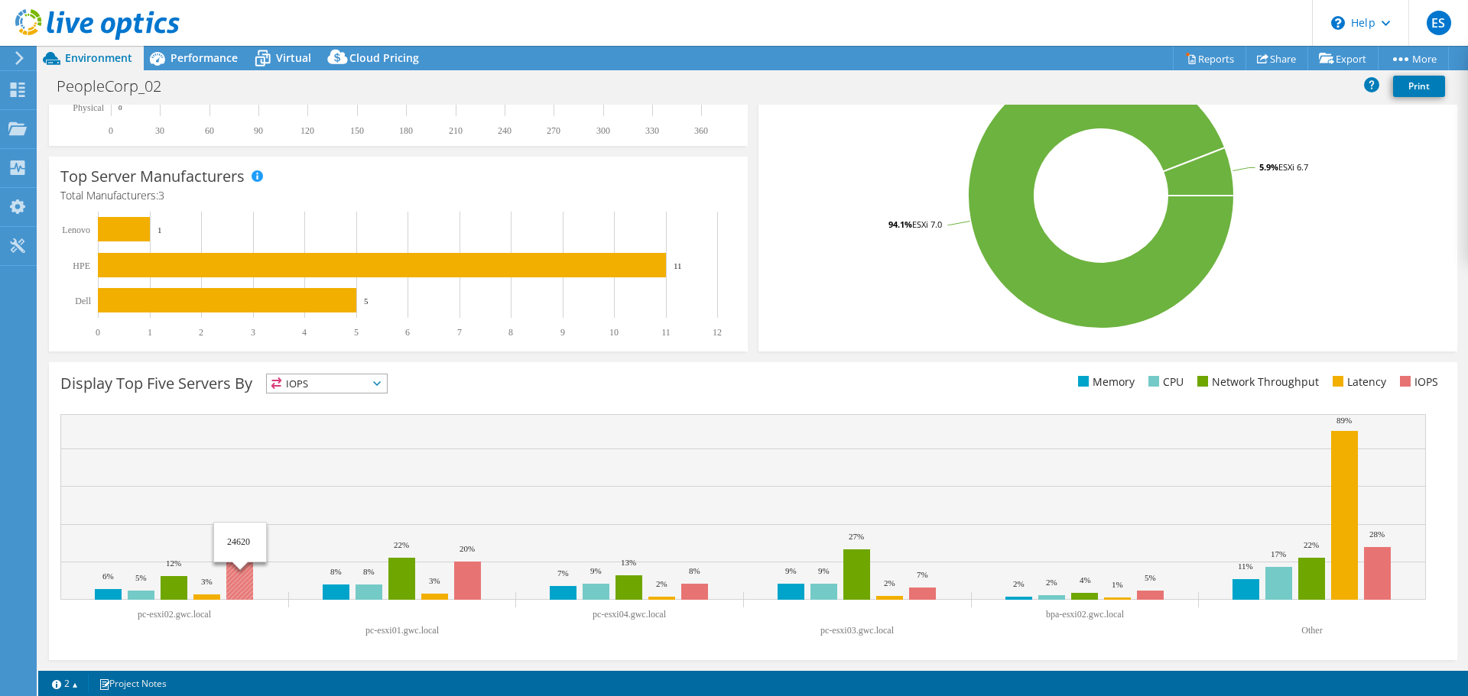
click at [242, 574] on rect at bounding box center [239, 570] width 27 height 60
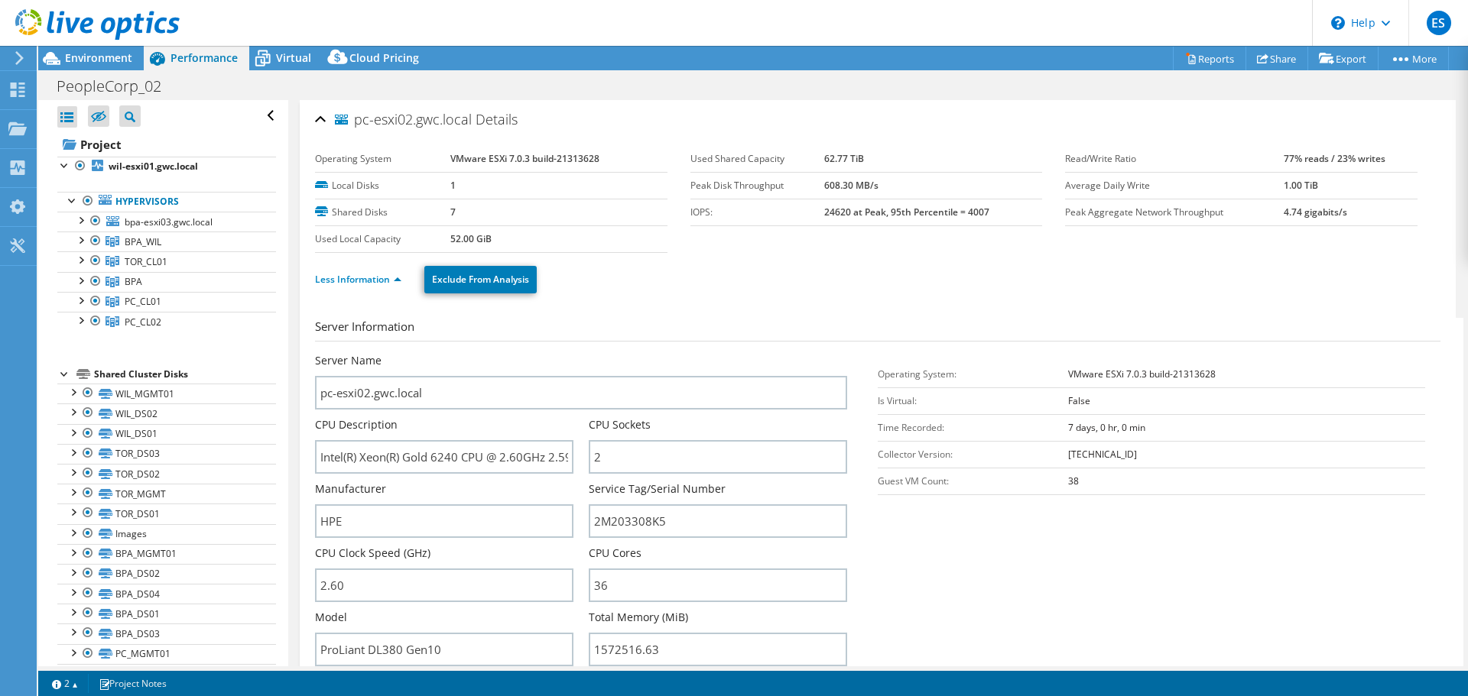
click at [1070, 610] on section "Server Information Server Name pc-esxi02.gwc.local CPU Description Intel(R) Xeo…" at bounding box center [881, 496] width 1133 height 356
click at [602, 615] on label "Total Memory (MiB)" at bounding box center [638, 617] width 99 height 15
click at [690, 329] on h3 "Server Information" at bounding box center [877, 330] width 1125 height 24
click at [149, 244] on span "BPA_WIL" at bounding box center [143, 241] width 37 height 13
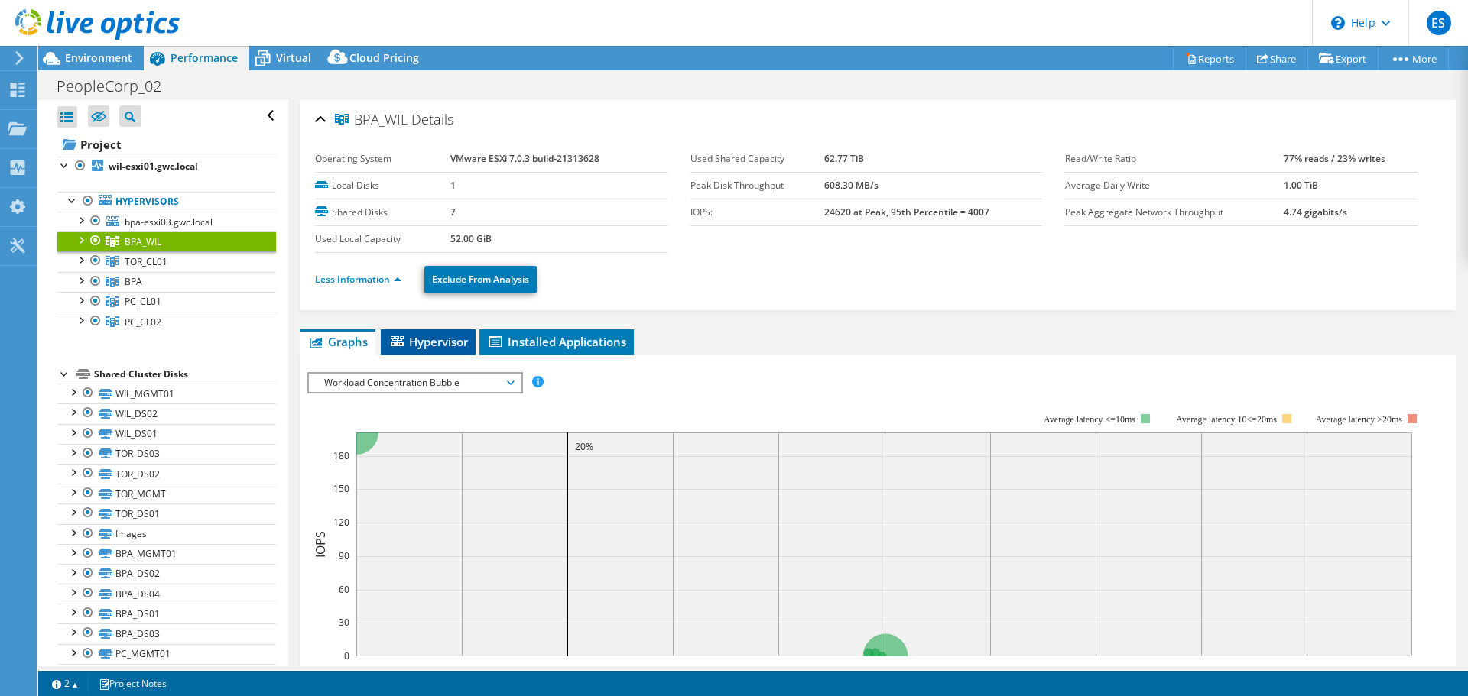
click at [427, 341] on span "Hypervisor" at bounding box center [428, 341] width 80 height 15
